Goal: Task Accomplishment & Management: Use online tool/utility

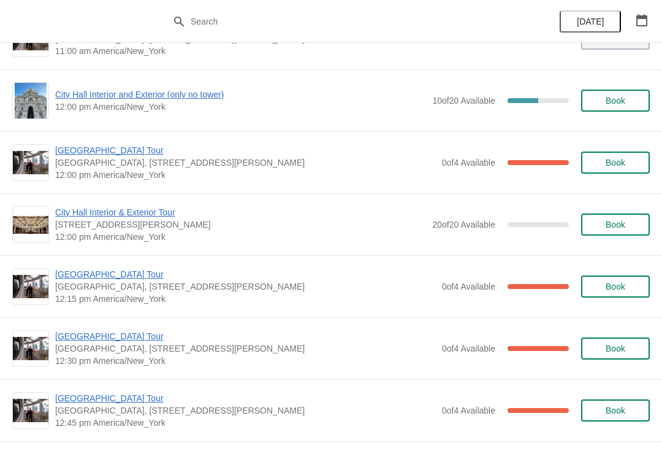
scroll to position [539, 0]
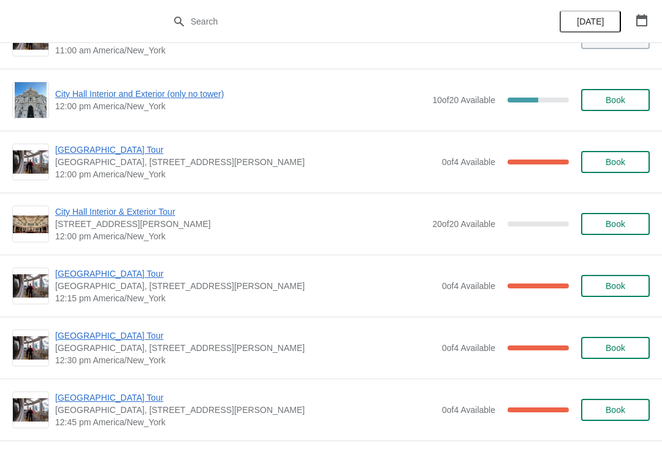
click at [146, 215] on span "City Hall Interior & Exterior Tour" at bounding box center [240, 211] width 371 height 12
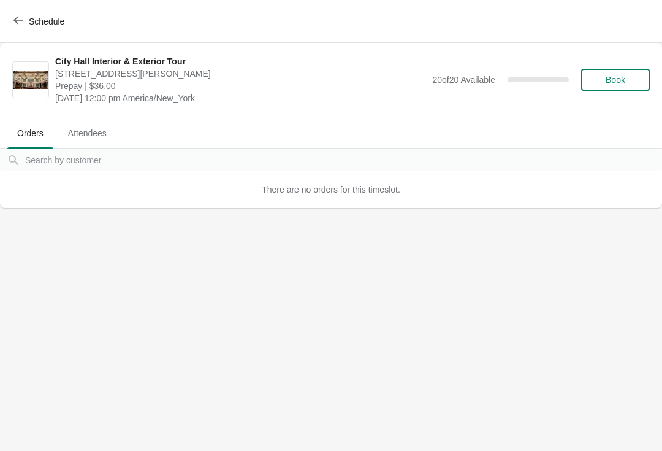
click at [10, 42] on div "Schedule" at bounding box center [331, 21] width 662 height 43
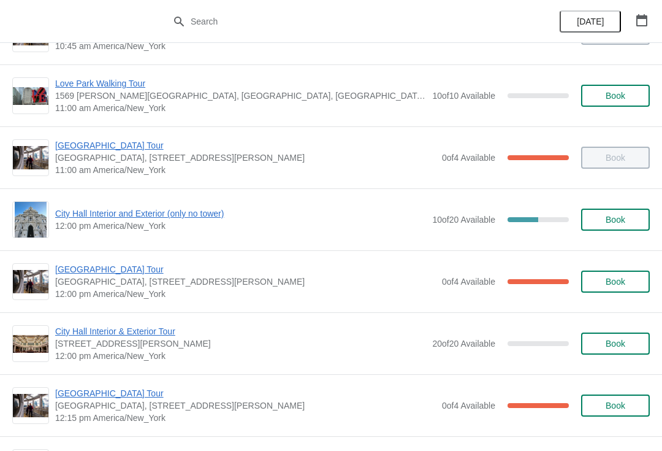
scroll to position [425, 0]
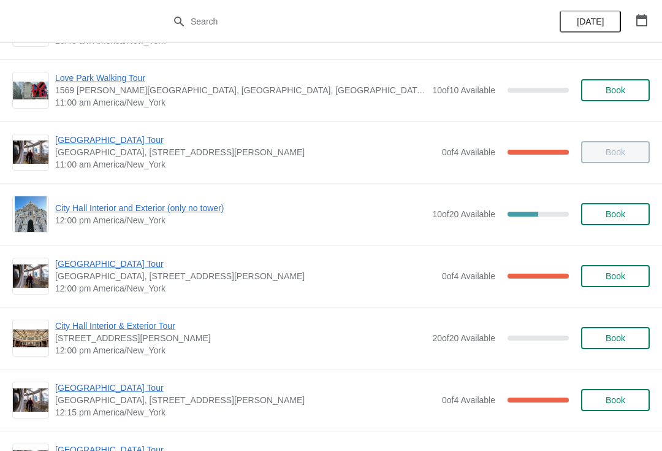
click at [180, 213] on span "City Hall Interior and Exterior (only no tower)" at bounding box center [240, 208] width 371 height 12
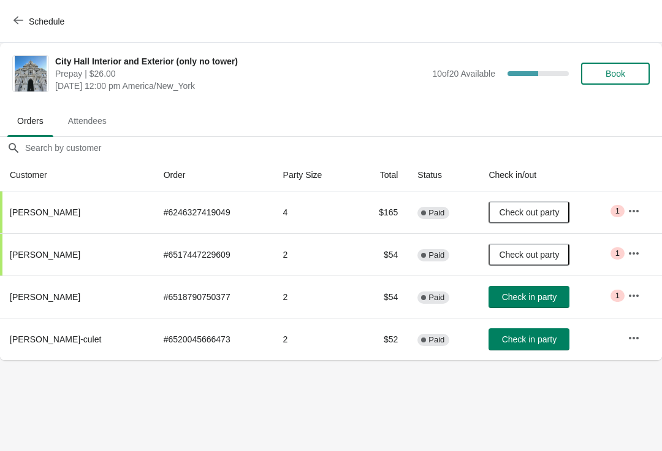
scroll to position [0, 0]
click at [33, 27] on button "Schedule" at bounding box center [40, 21] width 68 height 22
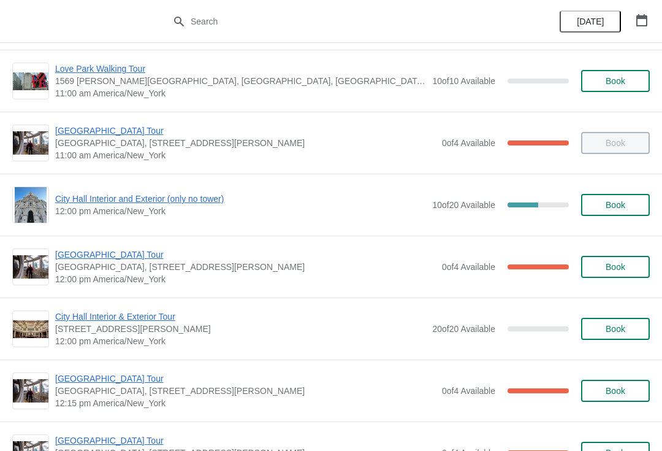
scroll to position [435, 0]
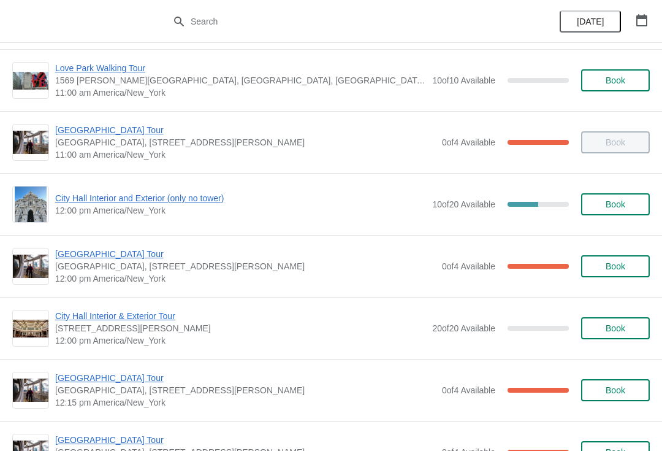
click at [140, 315] on span "City Hall Interior & Exterior Tour" at bounding box center [240, 316] width 371 height 12
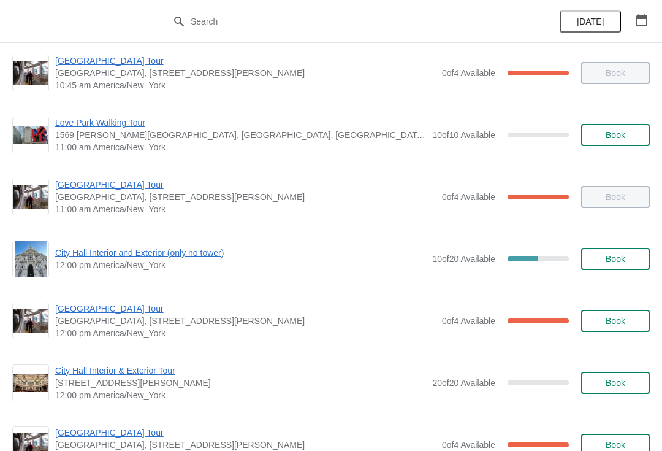
scroll to position [393, 0]
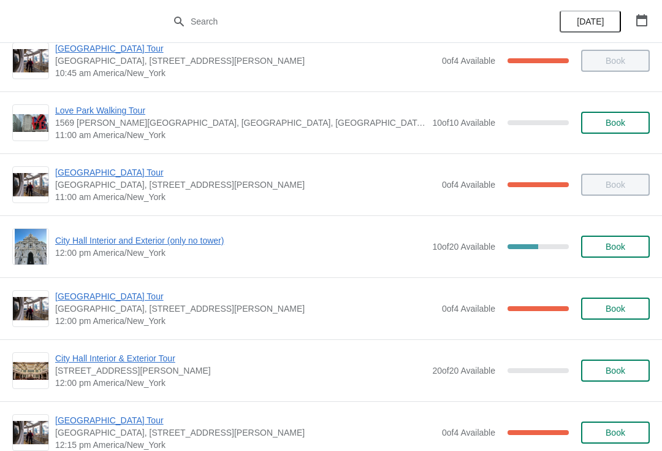
click at [177, 236] on span "City Hall Interior and Exterior (only no tower)" at bounding box center [240, 240] width 371 height 12
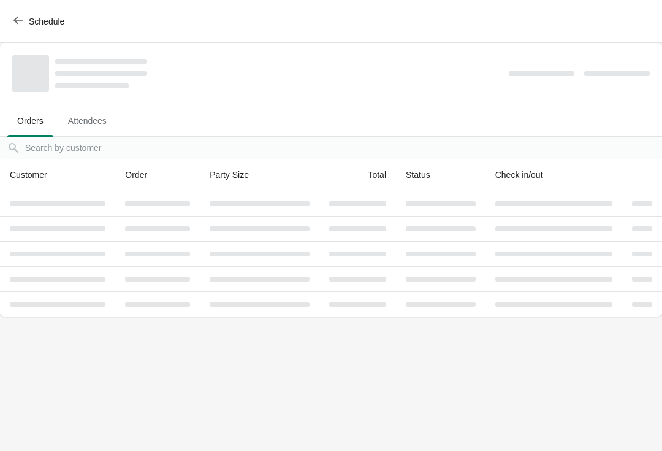
scroll to position [0, 0]
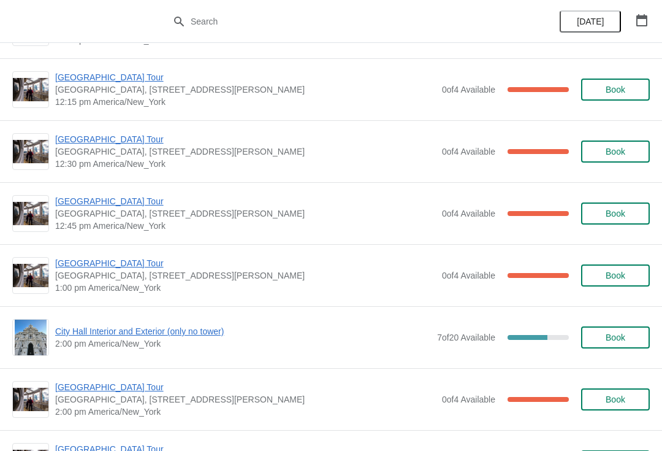
scroll to position [744, 0]
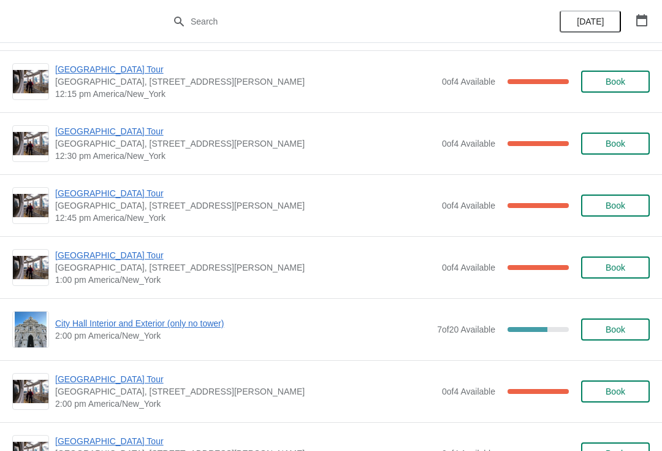
click at [90, 250] on span "[GEOGRAPHIC_DATA] Tour" at bounding box center [245, 255] width 381 height 12
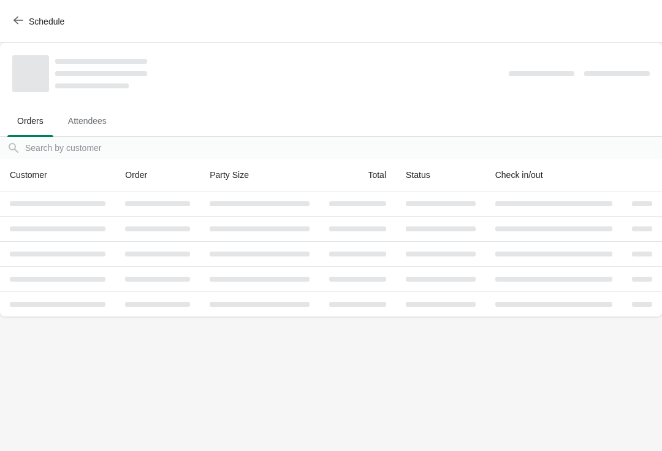
scroll to position [0, 0]
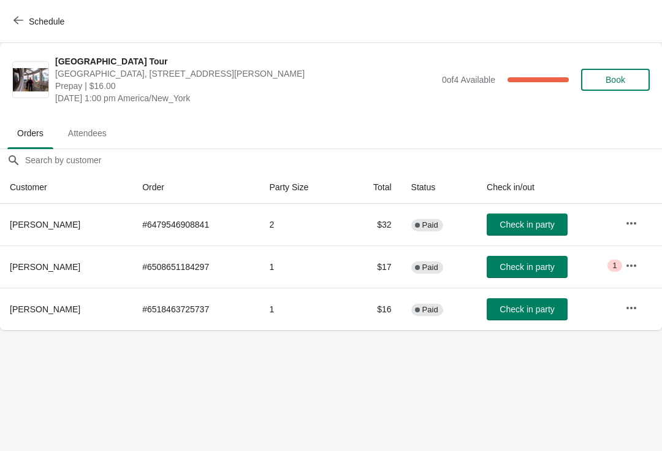
click at [531, 262] on span "Check in party" at bounding box center [527, 267] width 55 height 10
